Goal: Entertainment & Leisure: Consume media (video, audio)

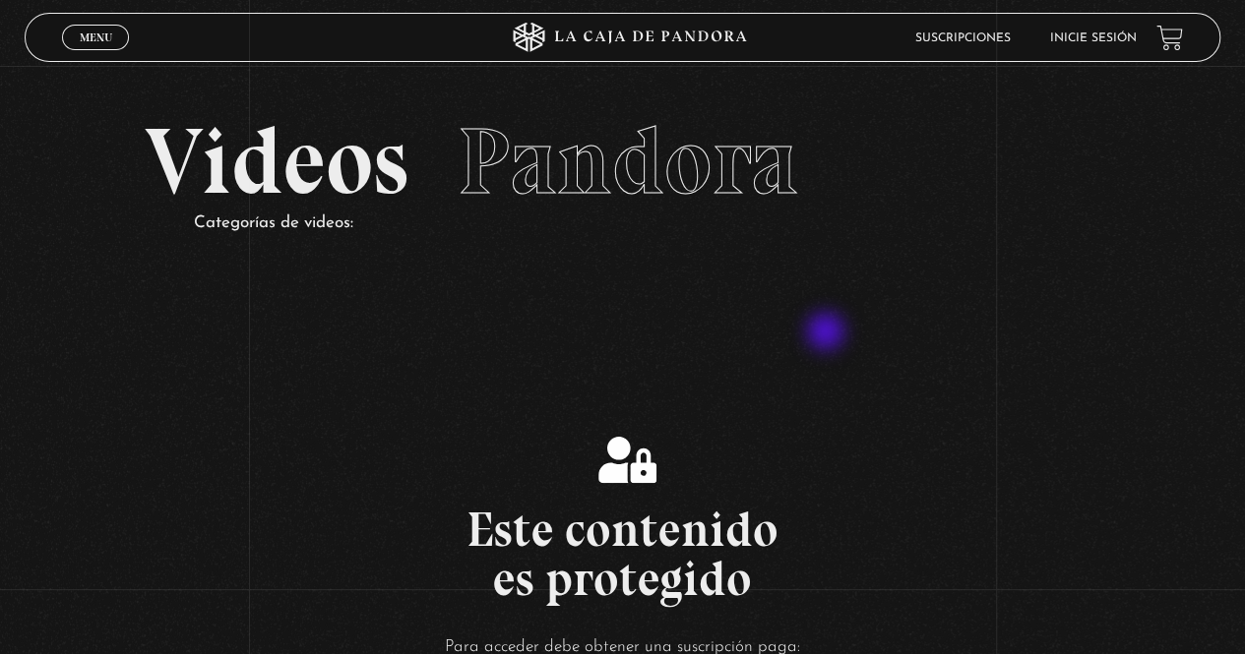
scroll to position [295, 0]
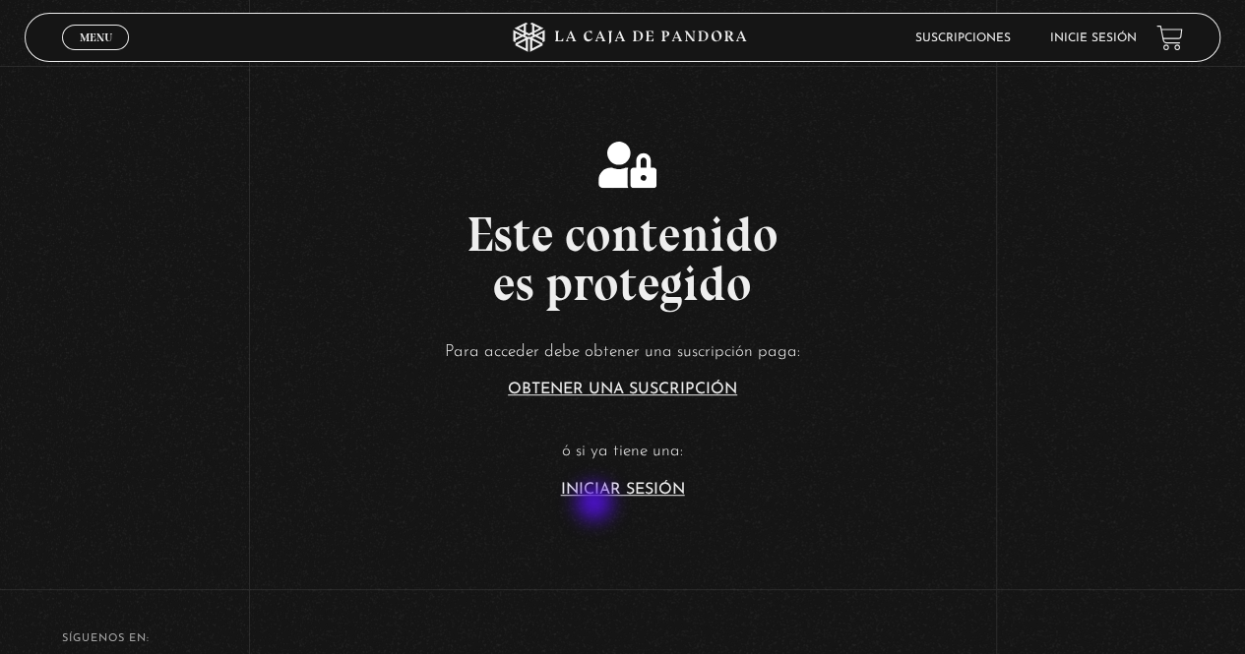
click at [596, 505] on section "Este contenido es protegido Para acceder debe obtener una suscripción paga: Obt…" at bounding box center [622, 303] width 1245 height 524
click at [594, 495] on link "Iniciar Sesión" at bounding box center [623, 490] width 124 height 16
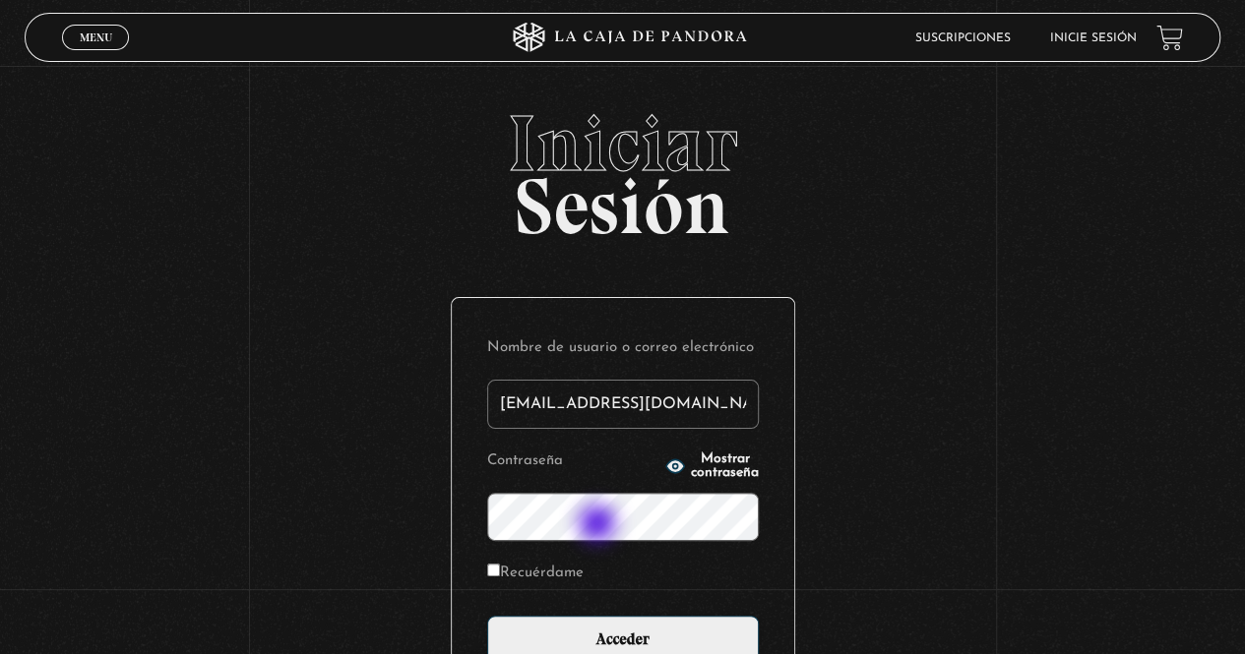
type input "estefajauberth@hotmail.com"
click at [548, 585] on label "Recuérdame" at bounding box center [535, 574] width 96 height 31
click at [500, 577] on input "Recuérdame" at bounding box center [493, 570] width 13 height 13
checkbox input "true"
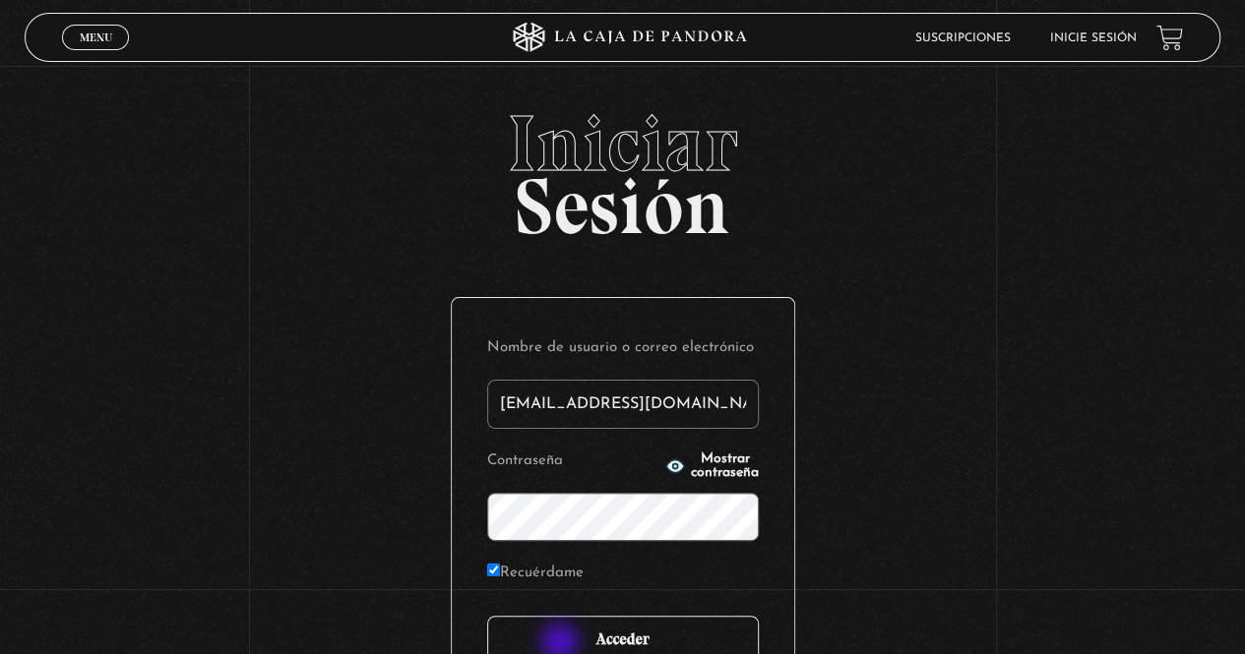
click at [562, 645] on input "Acceder" at bounding box center [623, 640] width 272 height 49
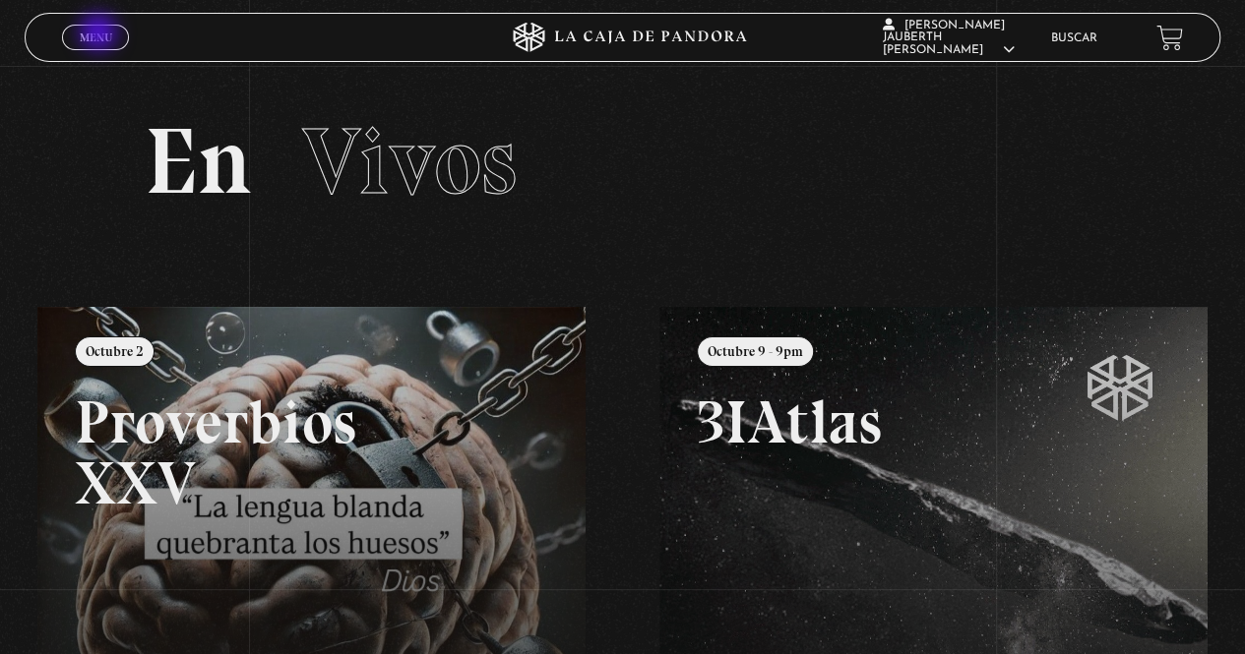
click at [98, 34] on span "Menu" at bounding box center [96, 37] width 32 height 12
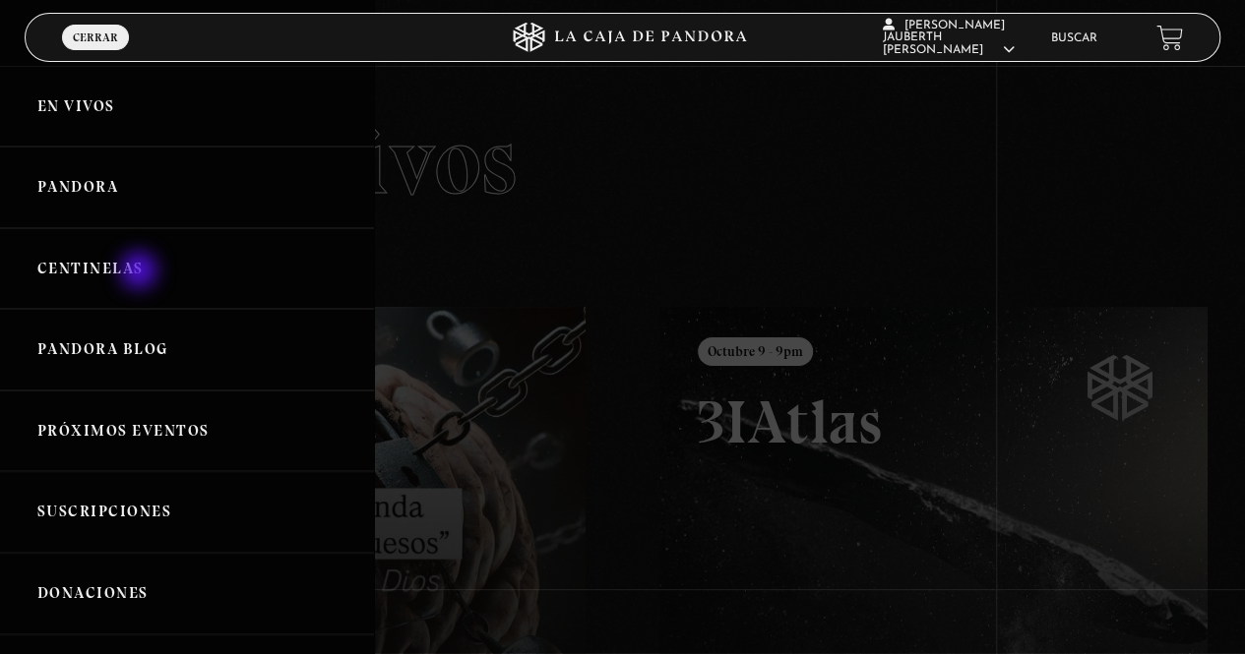
click at [135, 264] on link "Centinelas" at bounding box center [187, 269] width 374 height 82
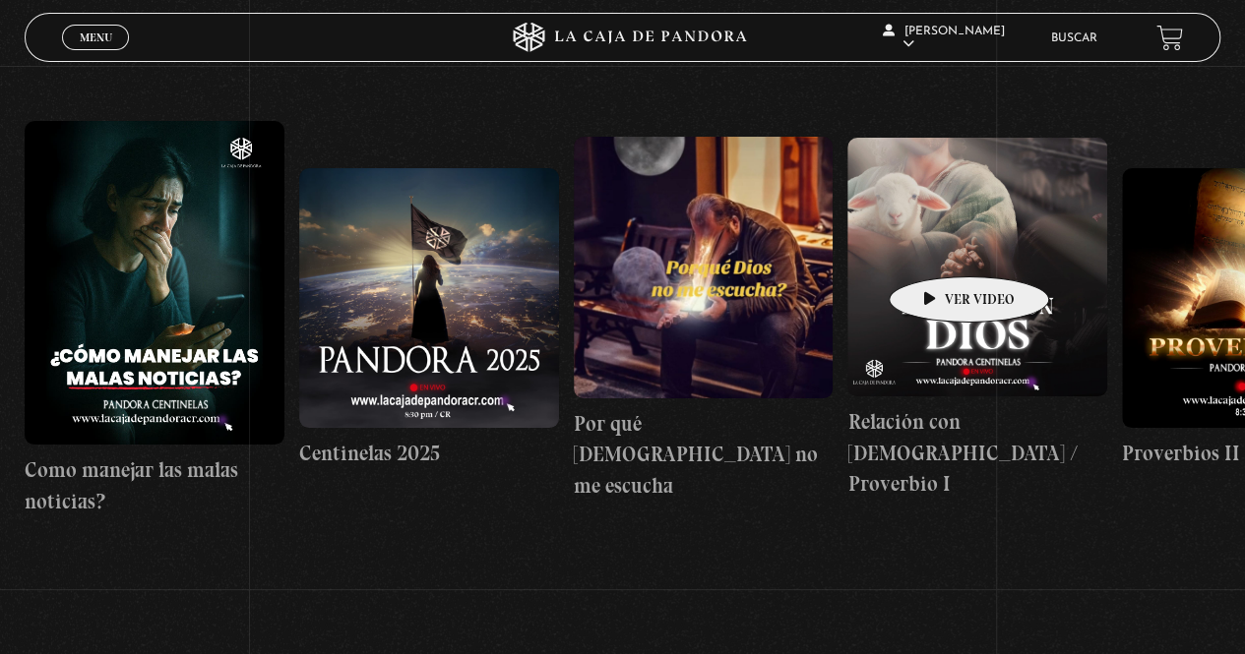
scroll to position [197, 0]
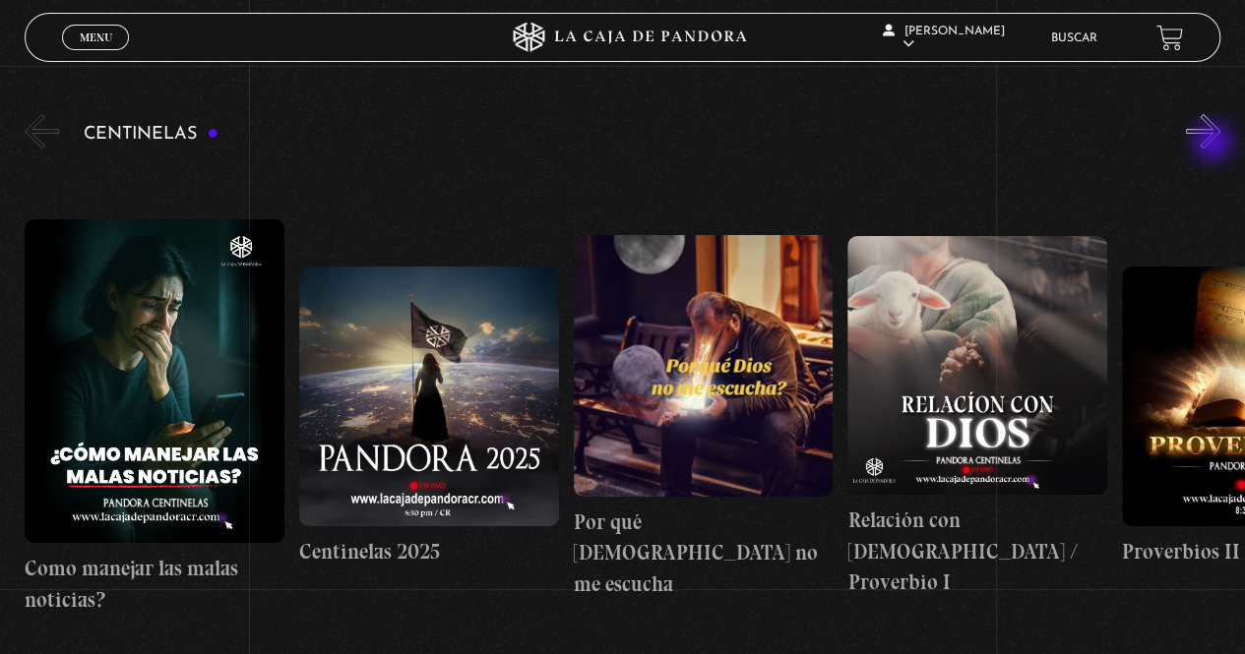
click at [1220, 129] on button "»" at bounding box center [1203, 131] width 34 height 34
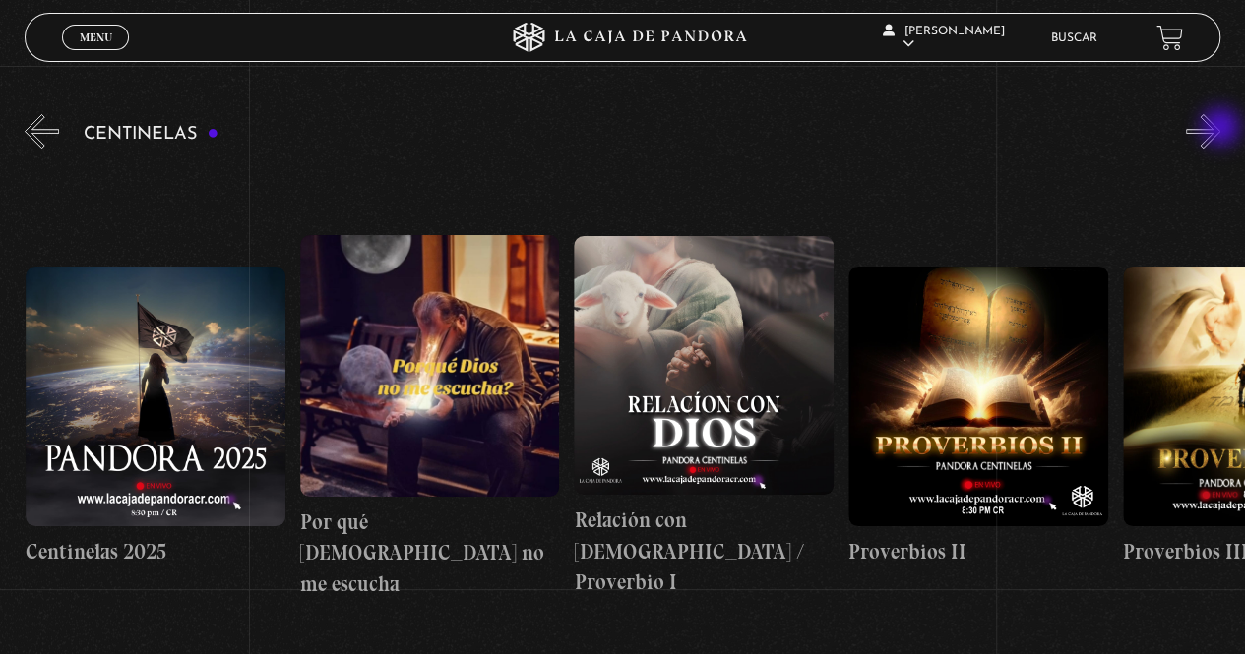
click at [1220, 129] on button "»" at bounding box center [1203, 131] width 34 height 34
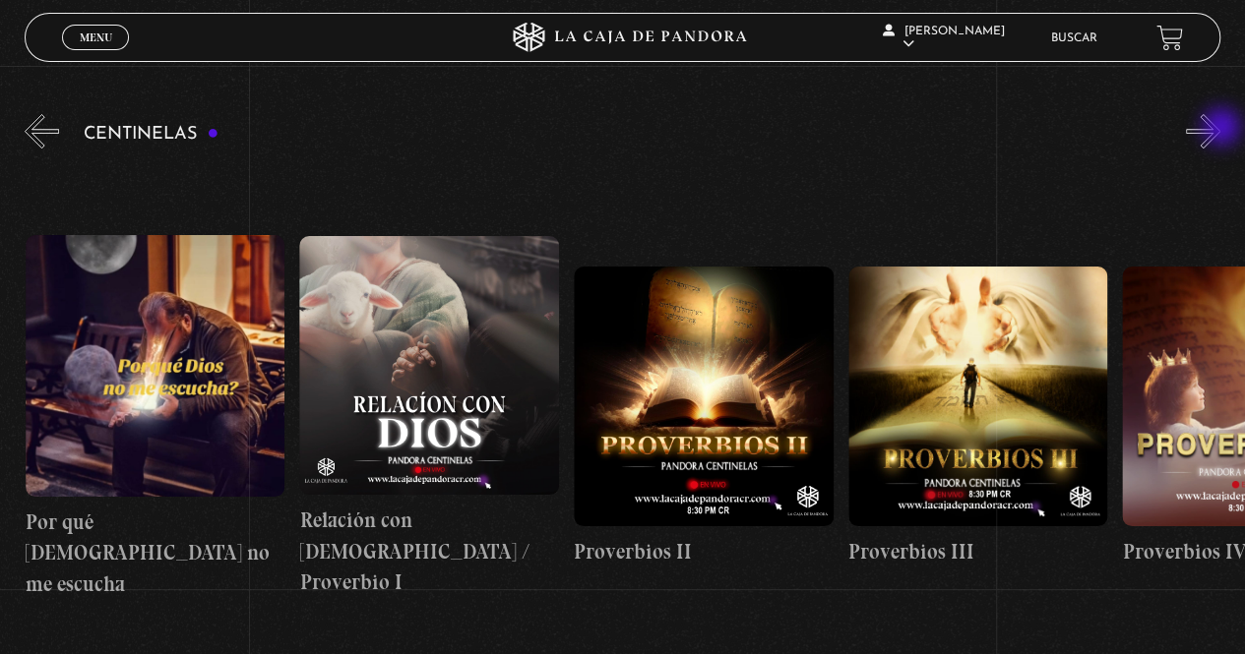
click at [1220, 129] on button "»" at bounding box center [1203, 131] width 34 height 34
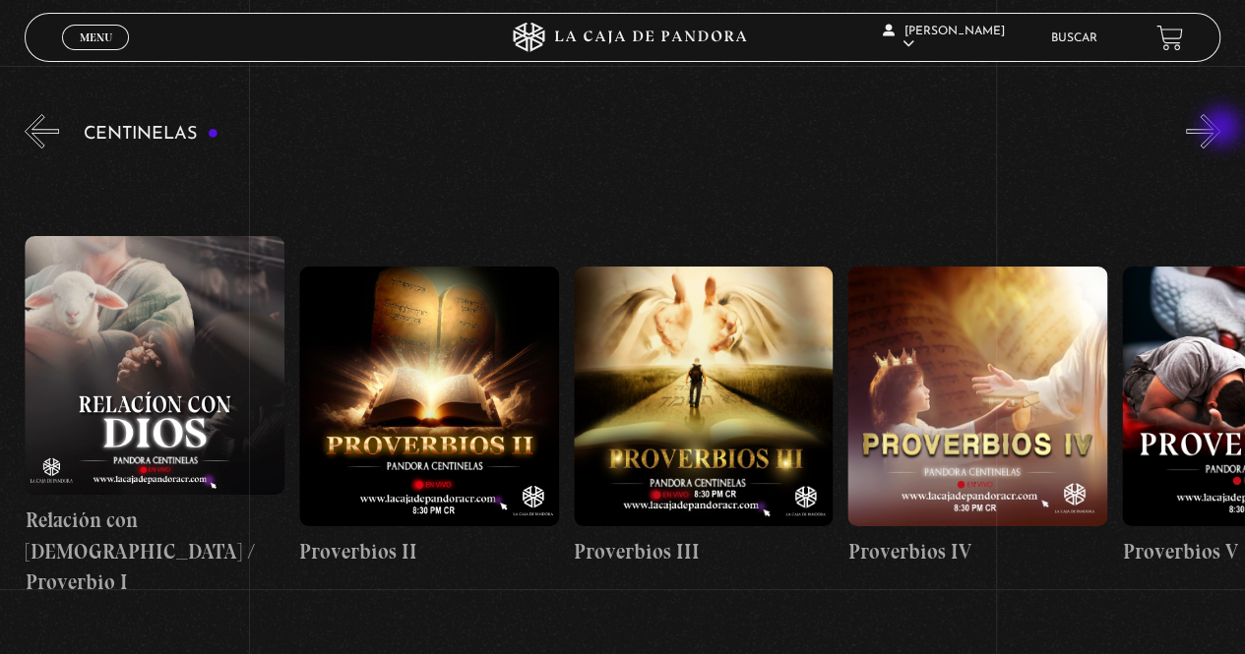
click at [1220, 129] on button "»" at bounding box center [1203, 131] width 34 height 34
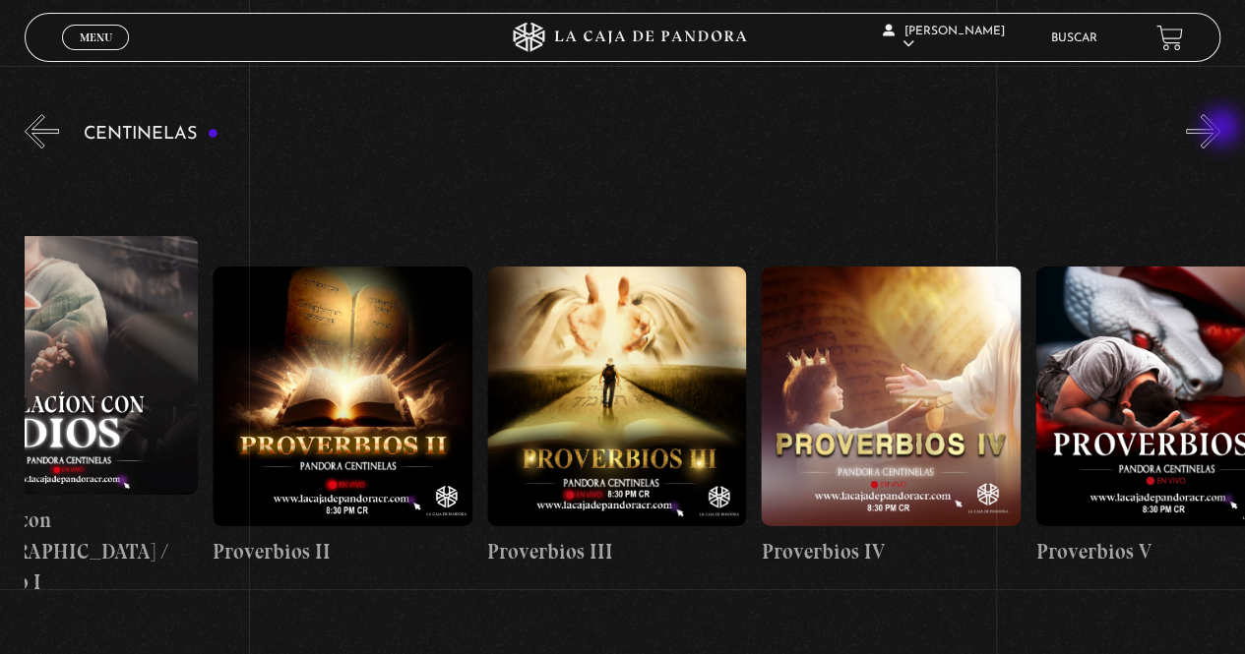
click at [1220, 129] on button "»" at bounding box center [1203, 131] width 34 height 34
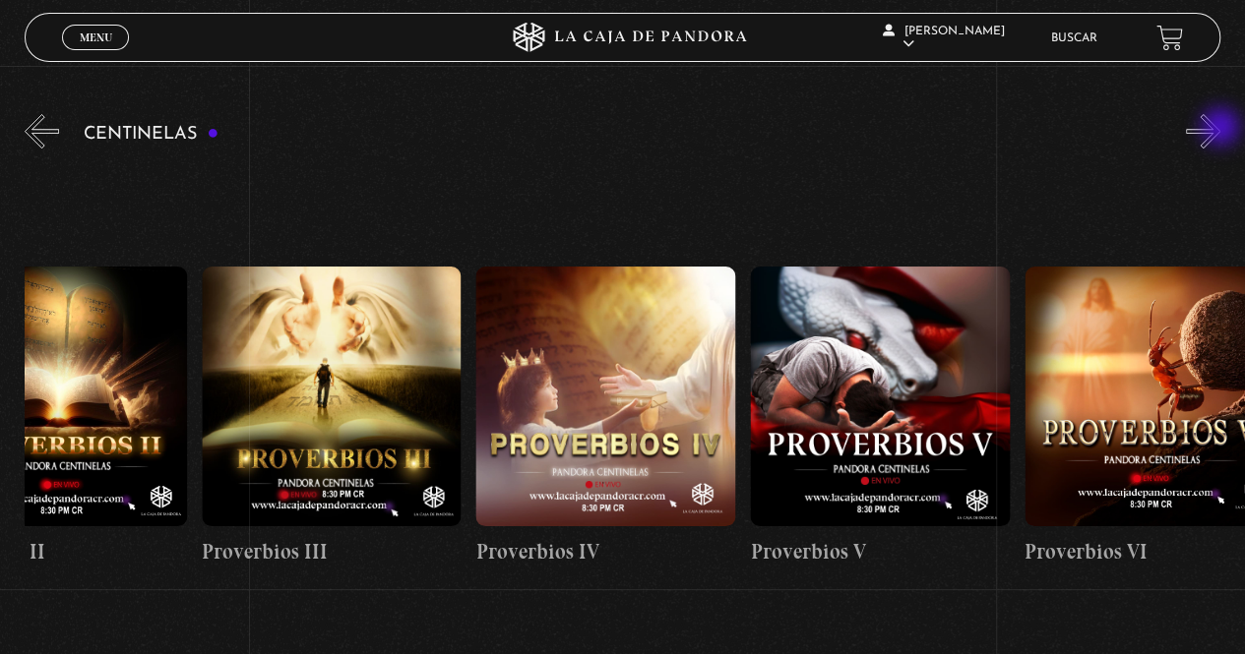
click at [1220, 129] on button "»" at bounding box center [1203, 131] width 34 height 34
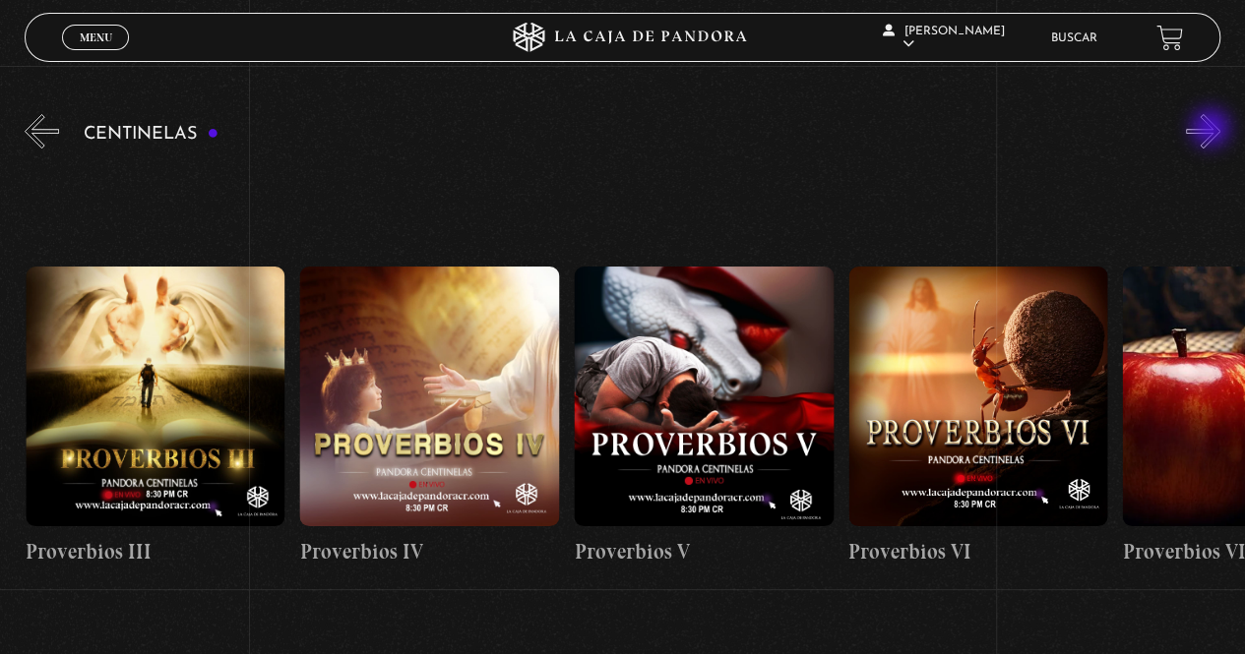
click at [1213, 130] on button "»" at bounding box center [1203, 131] width 34 height 34
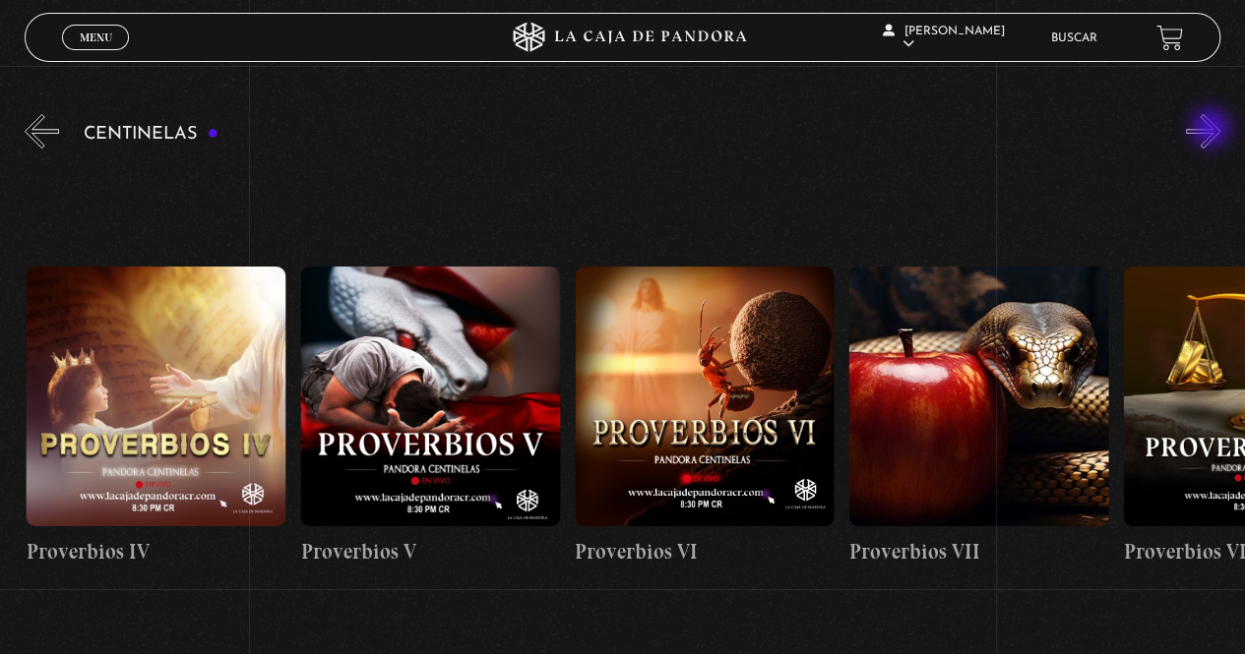
click at [1213, 130] on button "»" at bounding box center [1203, 131] width 34 height 34
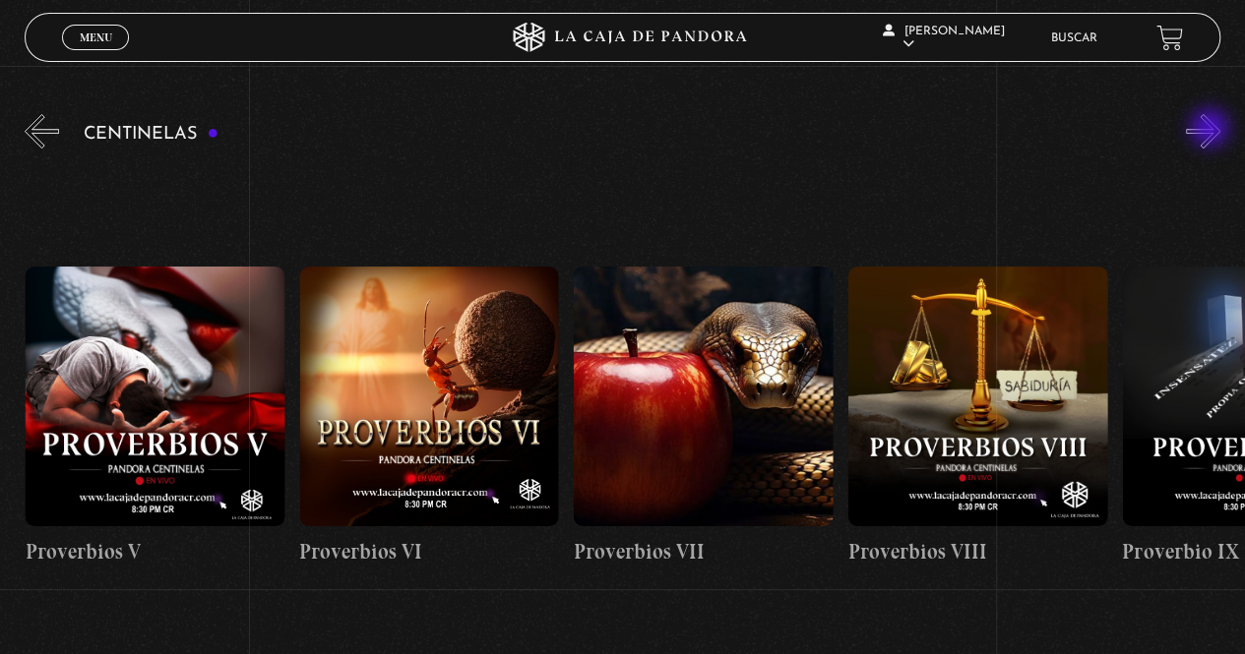
click at [1212, 130] on button "»" at bounding box center [1203, 131] width 34 height 34
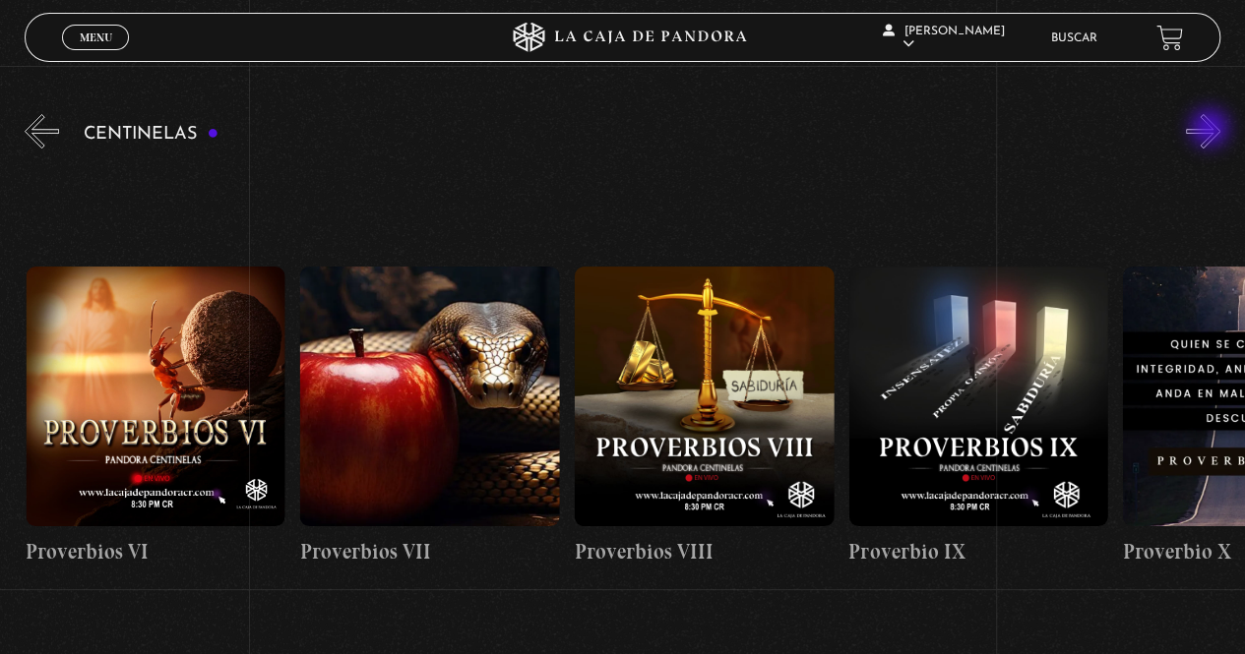
click at [1212, 130] on button "»" at bounding box center [1203, 131] width 34 height 34
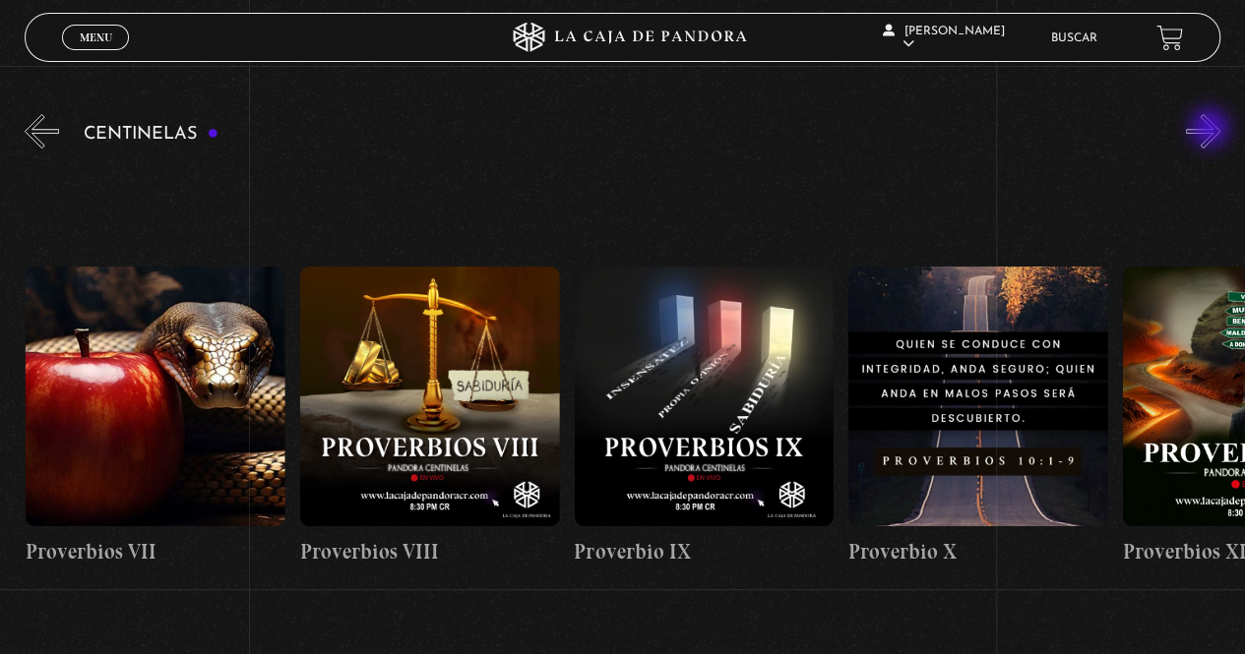
click at [1212, 130] on button "»" at bounding box center [1203, 131] width 34 height 34
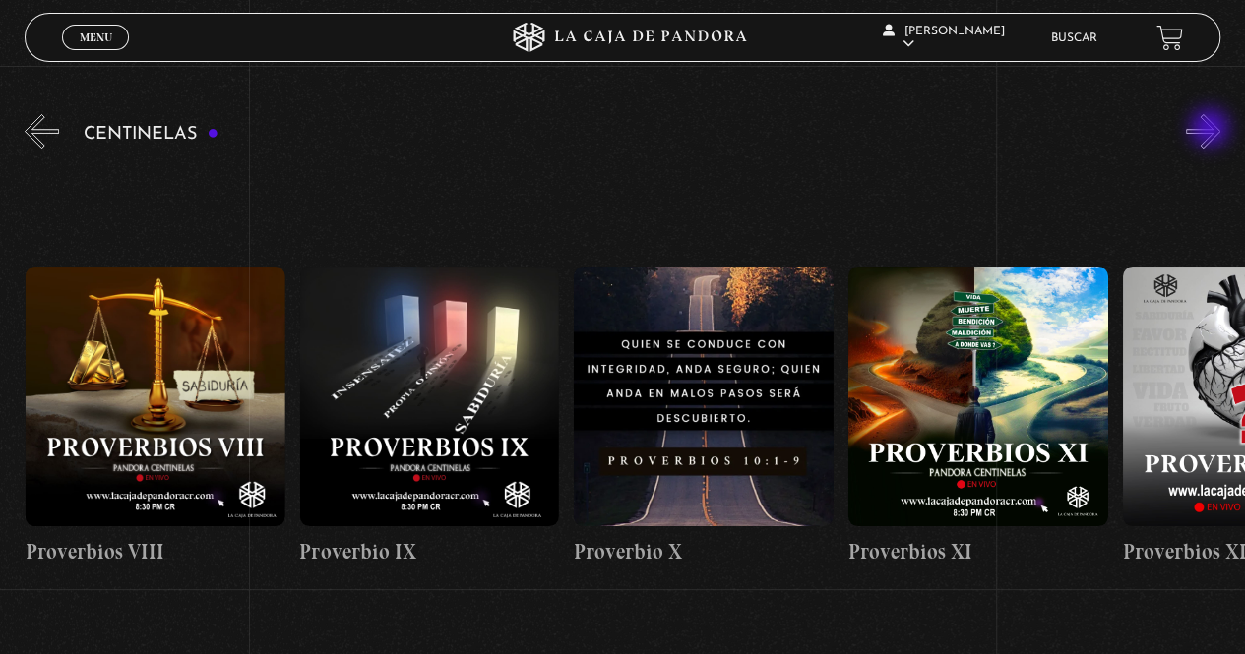
click at [1212, 130] on button "»" at bounding box center [1203, 131] width 34 height 34
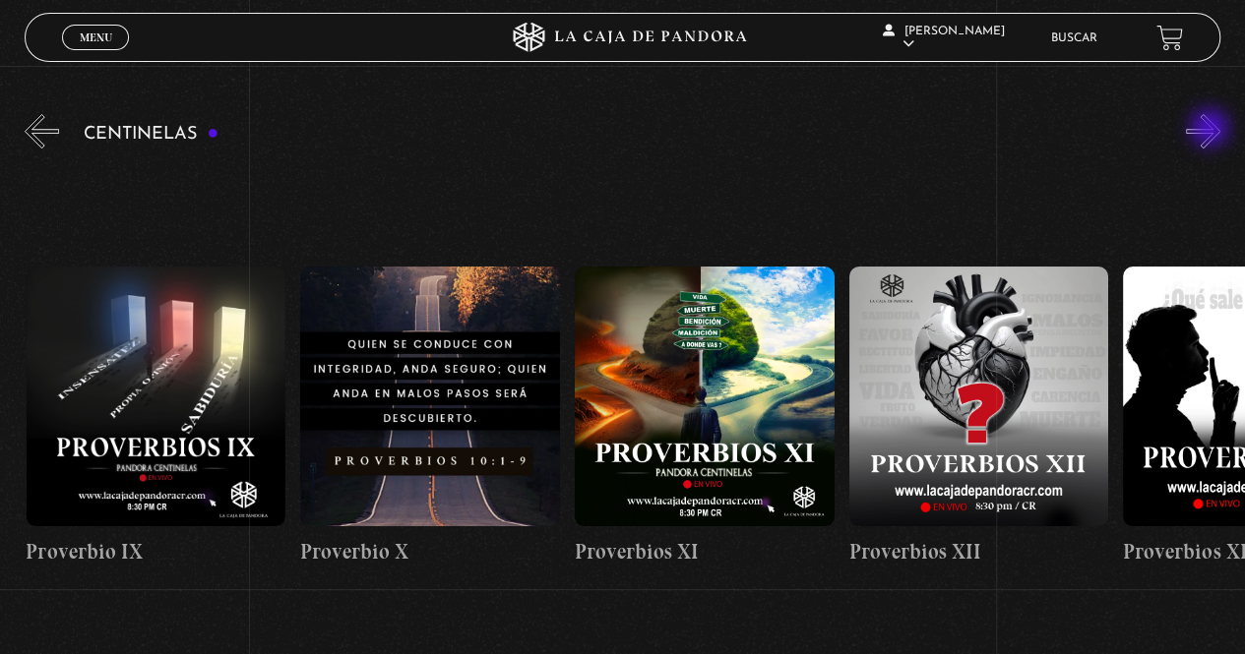
click at [1212, 130] on button "»" at bounding box center [1203, 131] width 34 height 34
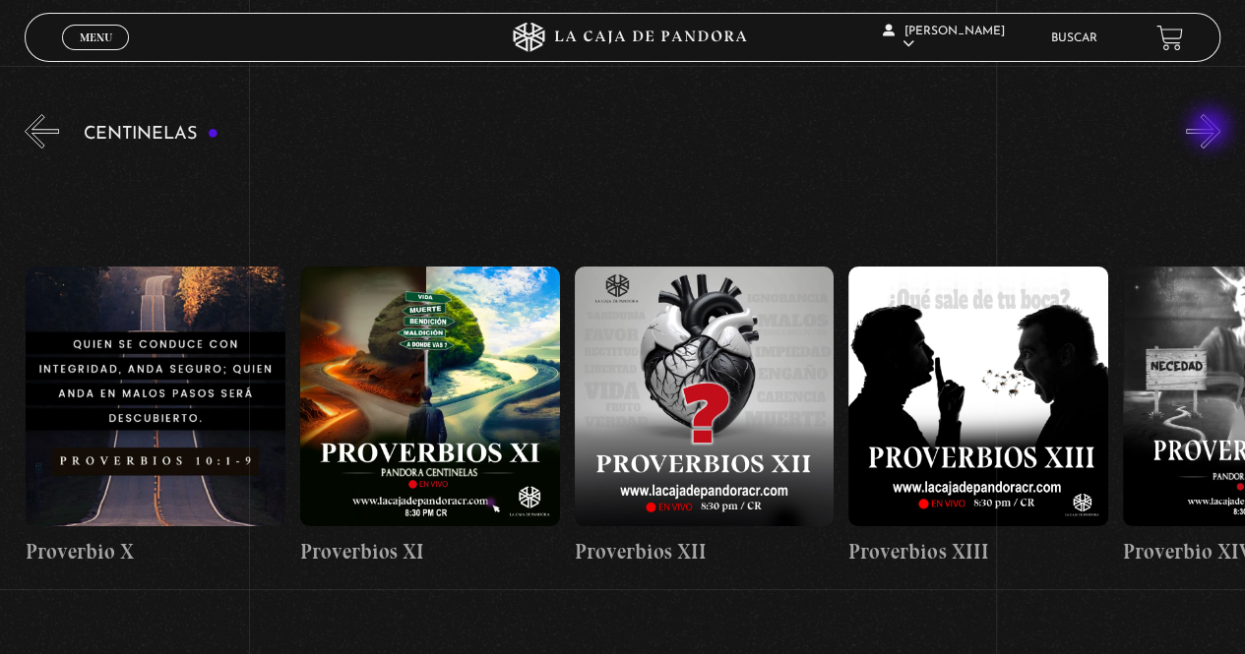
scroll to position [0, 3291]
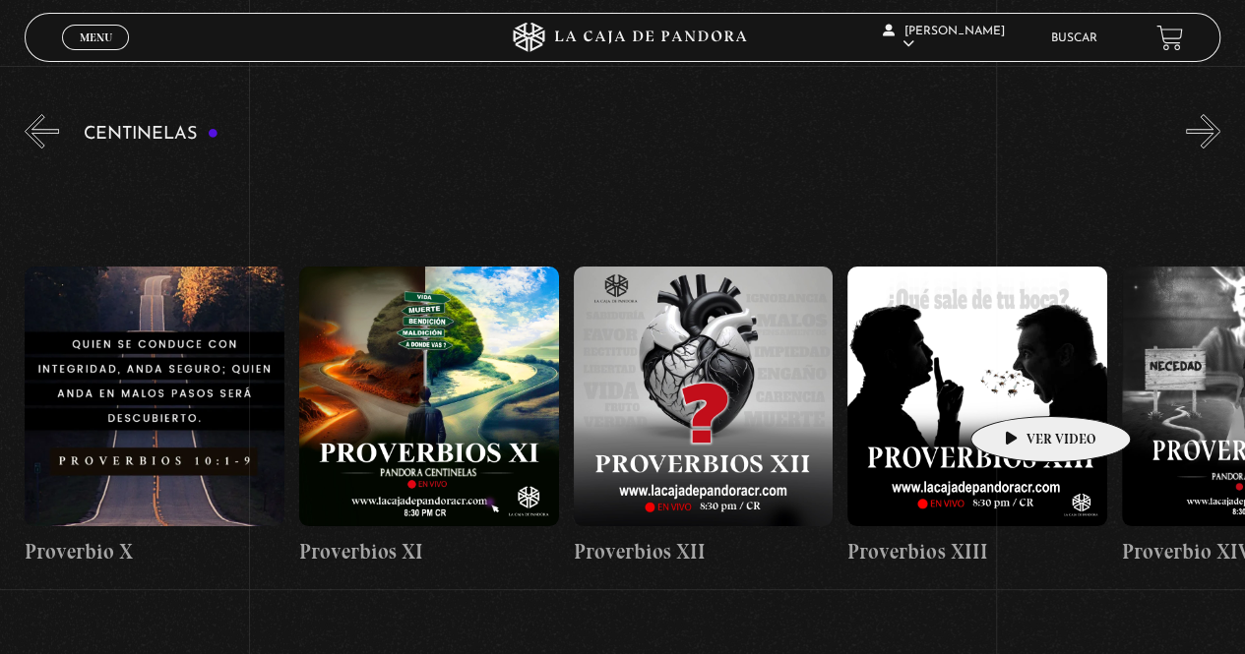
click at [1020, 387] on figure at bounding box center [977, 397] width 260 height 260
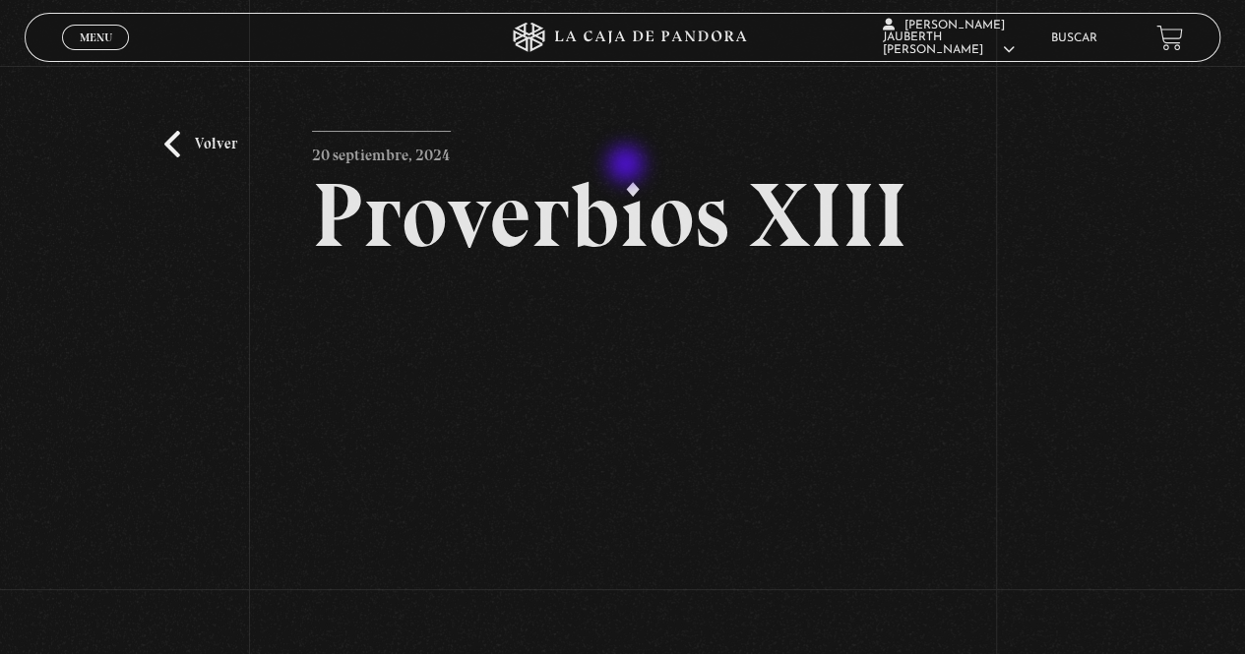
scroll to position [98, 0]
